Goal: Information Seeking & Learning: Learn about a topic

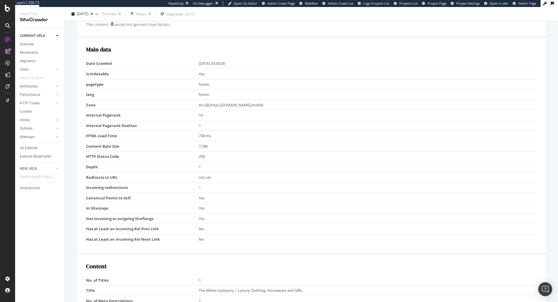
scroll to position [15, 0]
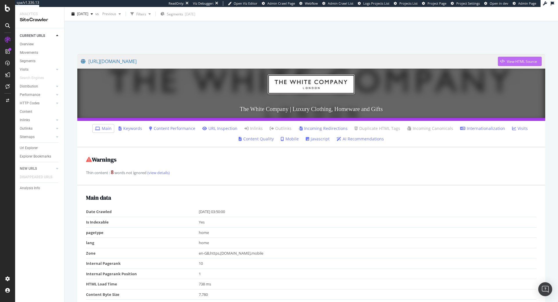
click at [526, 62] on div "View HTML Source" at bounding box center [522, 61] width 30 height 5
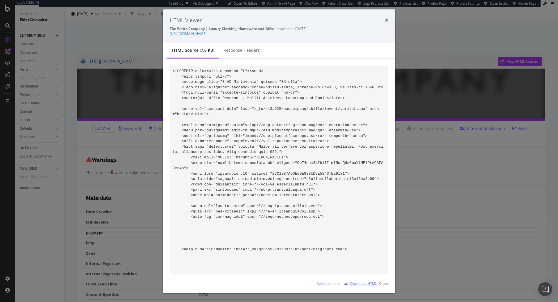
click at [366, 282] on div "Download HTML" at bounding box center [363, 283] width 27 height 5
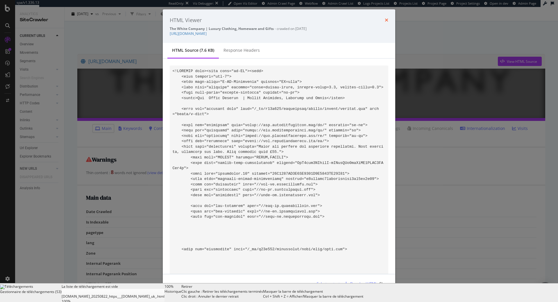
click at [386, 20] on icon "times" at bounding box center [386, 20] width 3 height 5
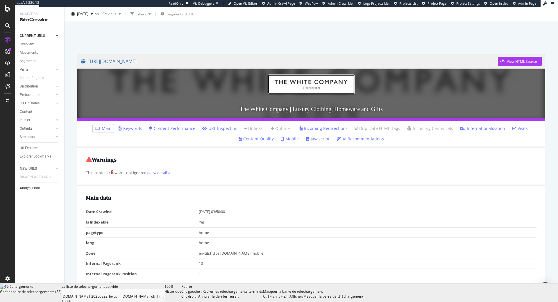
click at [32, 191] on div "Analysis Info" at bounding box center [30, 188] width 20 height 6
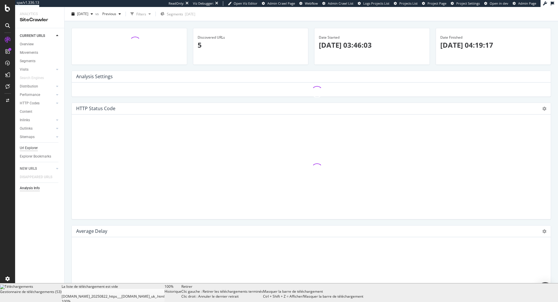
click at [28, 148] on div "Url Explorer" at bounding box center [29, 148] width 18 height 6
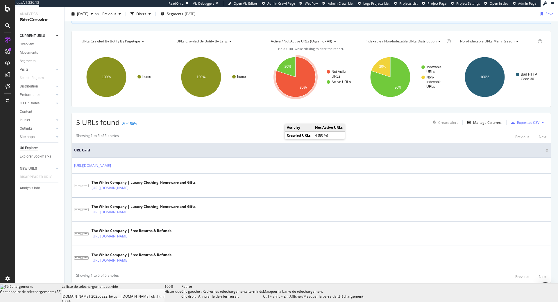
scroll to position [51, 0]
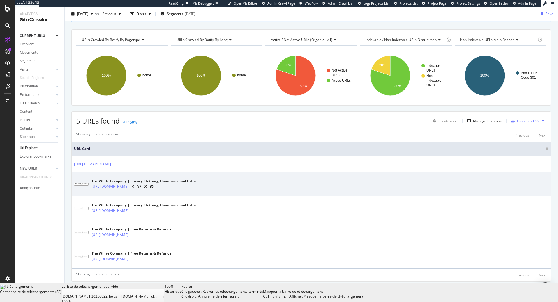
click at [128, 188] on link "[URL][DOMAIN_NAME]" at bounding box center [110, 187] width 37 height 6
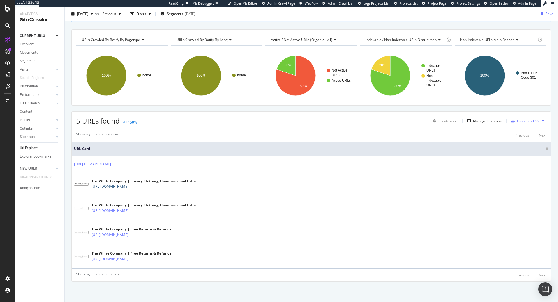
scroll to position [0, 0]
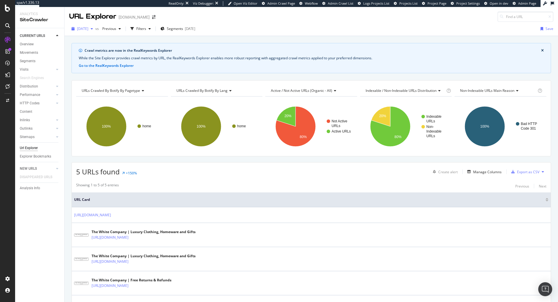
click at [88, 27] on span "[DATE]" at bounding box center [82, 28] width 11 height 5
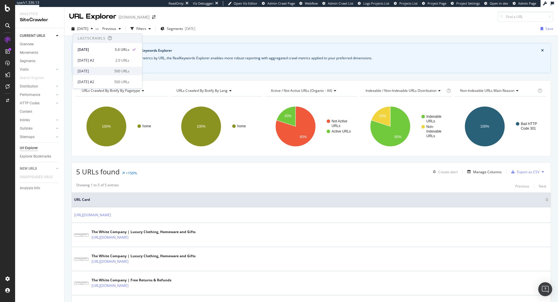
click at [108, 72] on div "[DATE]" at bounding box center [94, 71] width 33 height 5
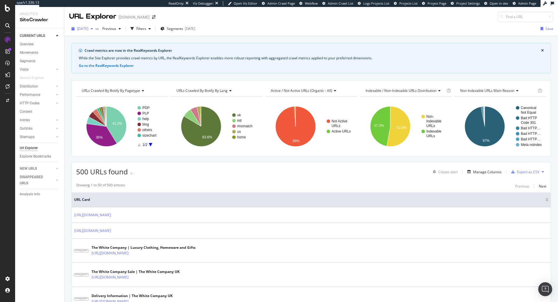
click at [88, 28] on span "[DATE]" at bounding box center [82, 28] width 11 height 5
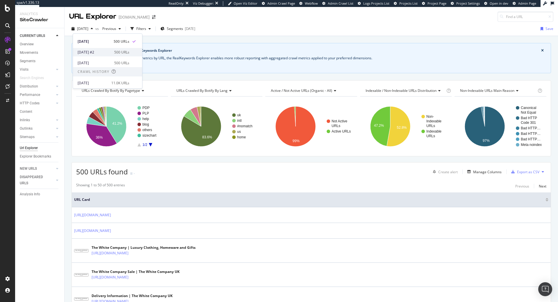
scroll to position [42, 0]
click at [116, 72] on div "11.0K URLs" at bounding box center [120, 71] width 18 height 5
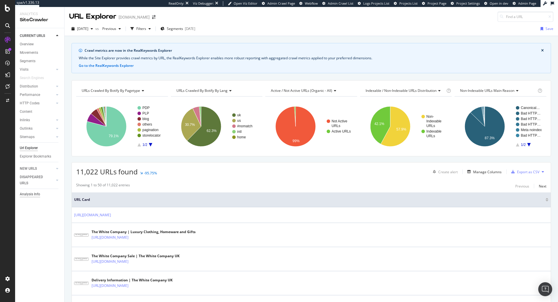
click at [23, 196] on div "Analysis Info" at bounding box center [30, 194] width 20 height 6
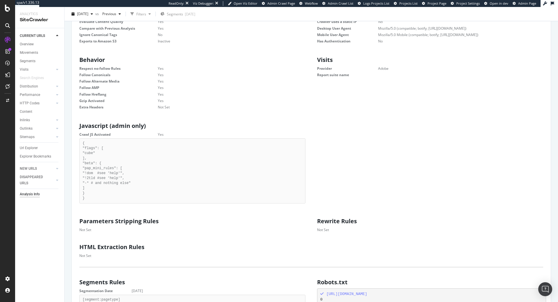
scroll to position [30, 0]
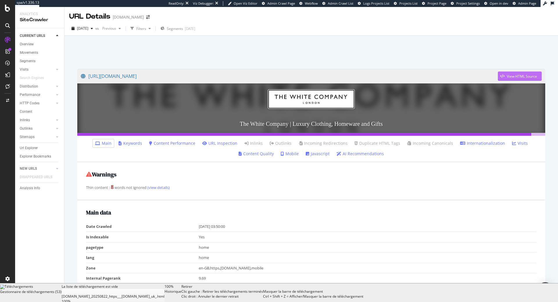
click at [499, 75] on div "button" at bounding box center [502, 75] width 9 height 3
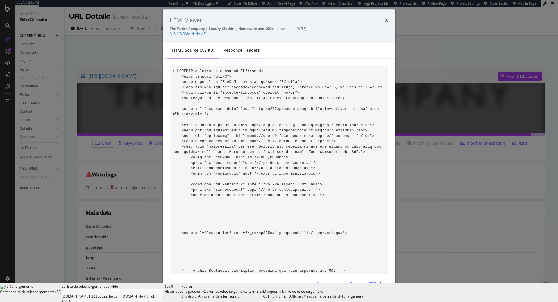
click at [230, 51] on div "Response Headers" at bounding box center [241, 50] width 36 height 6
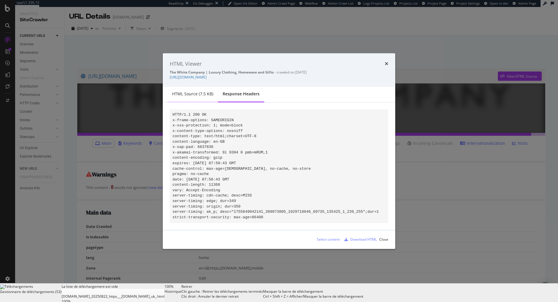
click at [190, 94] on div "HTML source (7.5 KB)" at bounding box center [192, 95] width 51 height 16
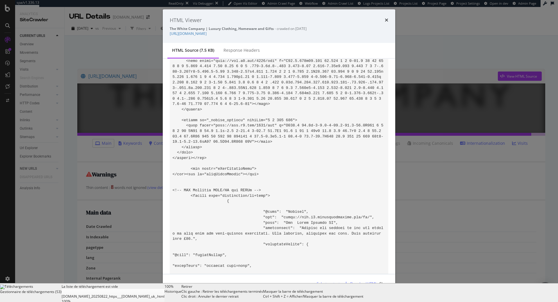
scroll to position [635, 0]
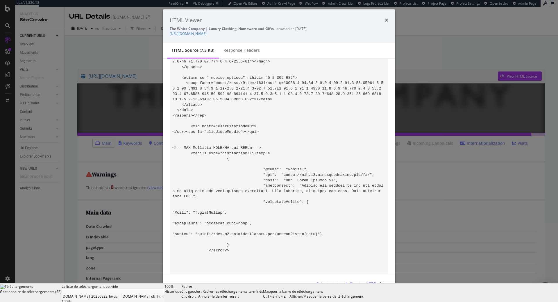
click at [389, 21] on div "HTML Viewer The White Company | Luxury Clothing, Homeware and Gifts - crawled o…" at bounding box center [279, 26] width 232 height 34
click at [387, 21] on icon "times" at bounding box center [386, 20] width 3 height 5
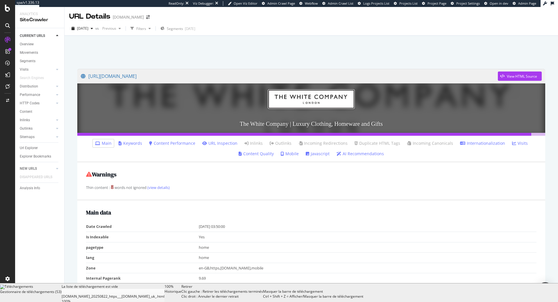
click at [323, 151] on link "Javascript" at bounding box center [318, 154] width 24 height 6
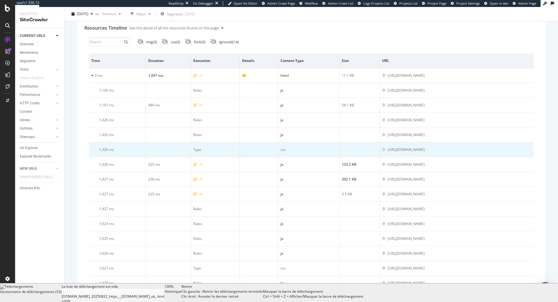
scroll to position [220, 0]
